Goal: Find specific page/section: Find specific page/section

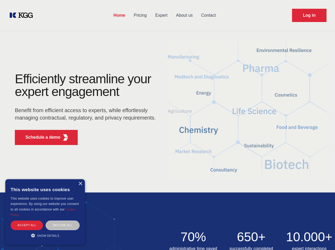
click at [167, 125] on div "Efficiently streamline your expert engagement Benefit from efficient access to …" at bounding box center [86, 111] width 161 height 77
click at [40, 137] on p "Schedule a demo" at bounding box center [42, 137] width 35 height 6
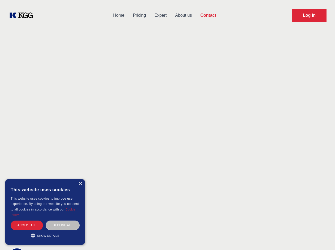
click at [80, 184] on div "× This website uses cookies This website uses cookies to improve user experienc…" at bounding box center [45, 212] width 80 height 66
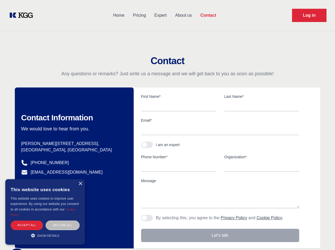
click at [27, 225] on div "Accept all" at bounding box center [27, 225] width 32 height 9
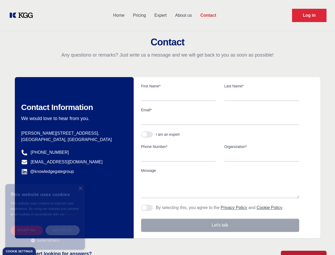
click at [63, 225] on div "Decline all" at bounding box center [63, 229] width 34 height 9
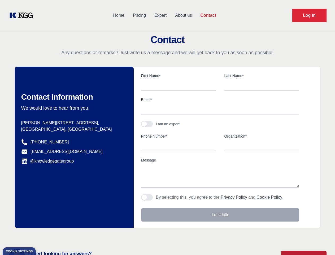
click at [45, 236] on main "Contact Any questions or remarks? Just write us a message and we will get back …" at bounding box center [167, 138] width 335 height 276
